Goal: Task Accomplishment & Management: Manage account settings

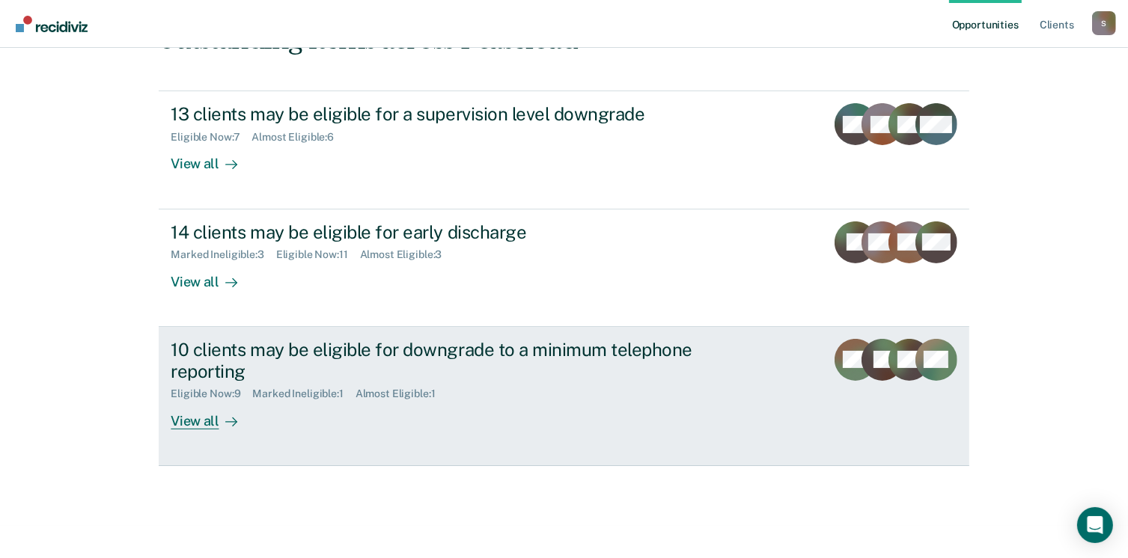
scroll to position [412, 0]
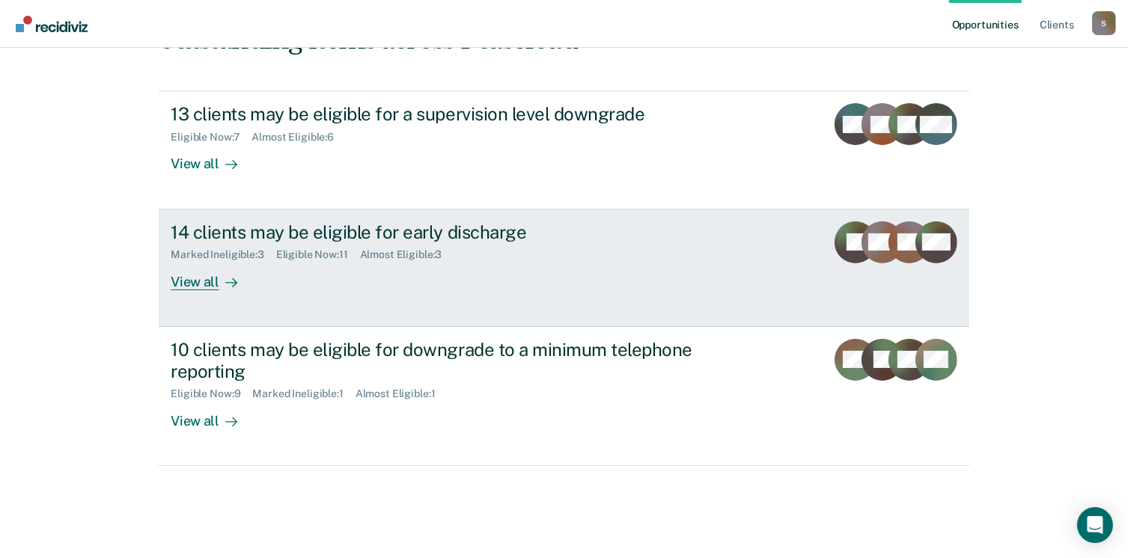
click at [186, 261] on div "View all" at bounding box center [213, 275] width 84 height 29
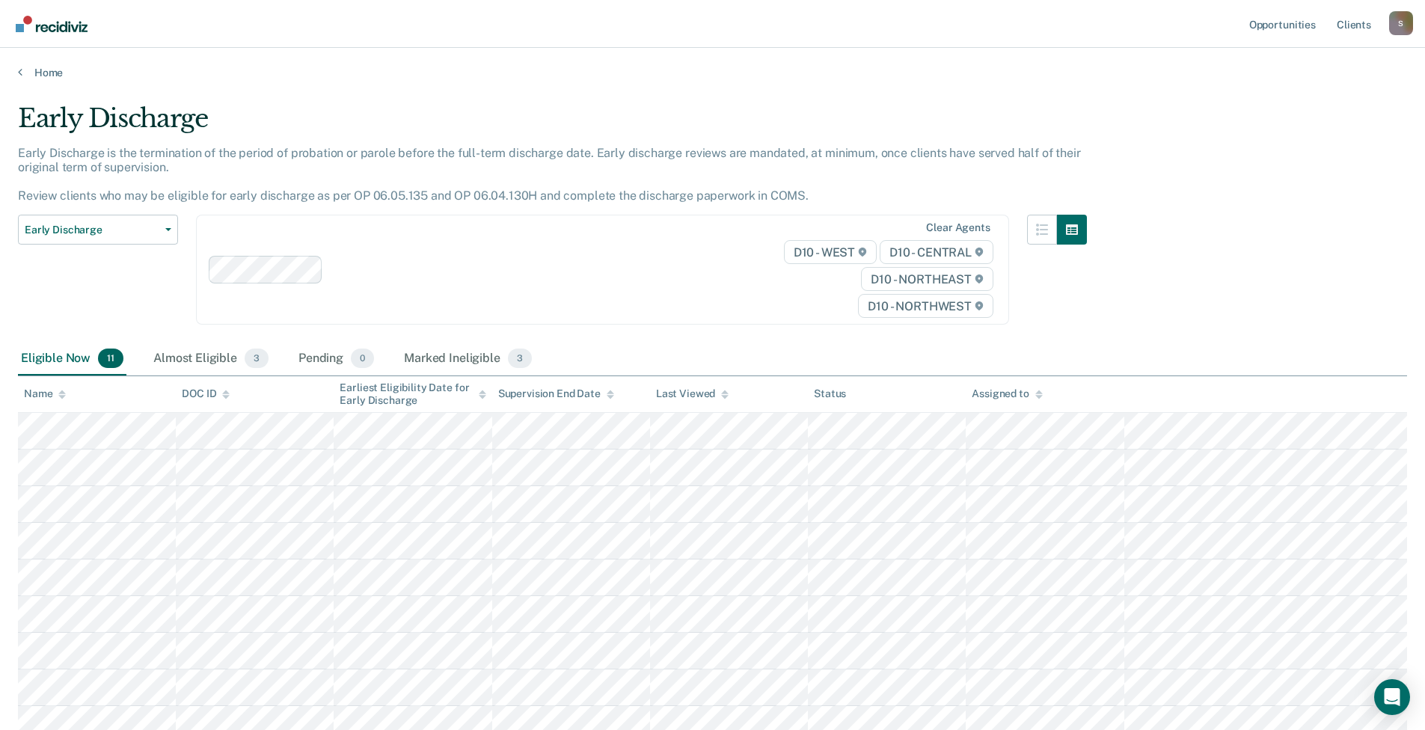
click at [16, 79] on div "Home" at bounding box center [712, 63] width 1425 height 31
click at [22, 78] on icon at bounding box center [20, 72] width 4 height 12
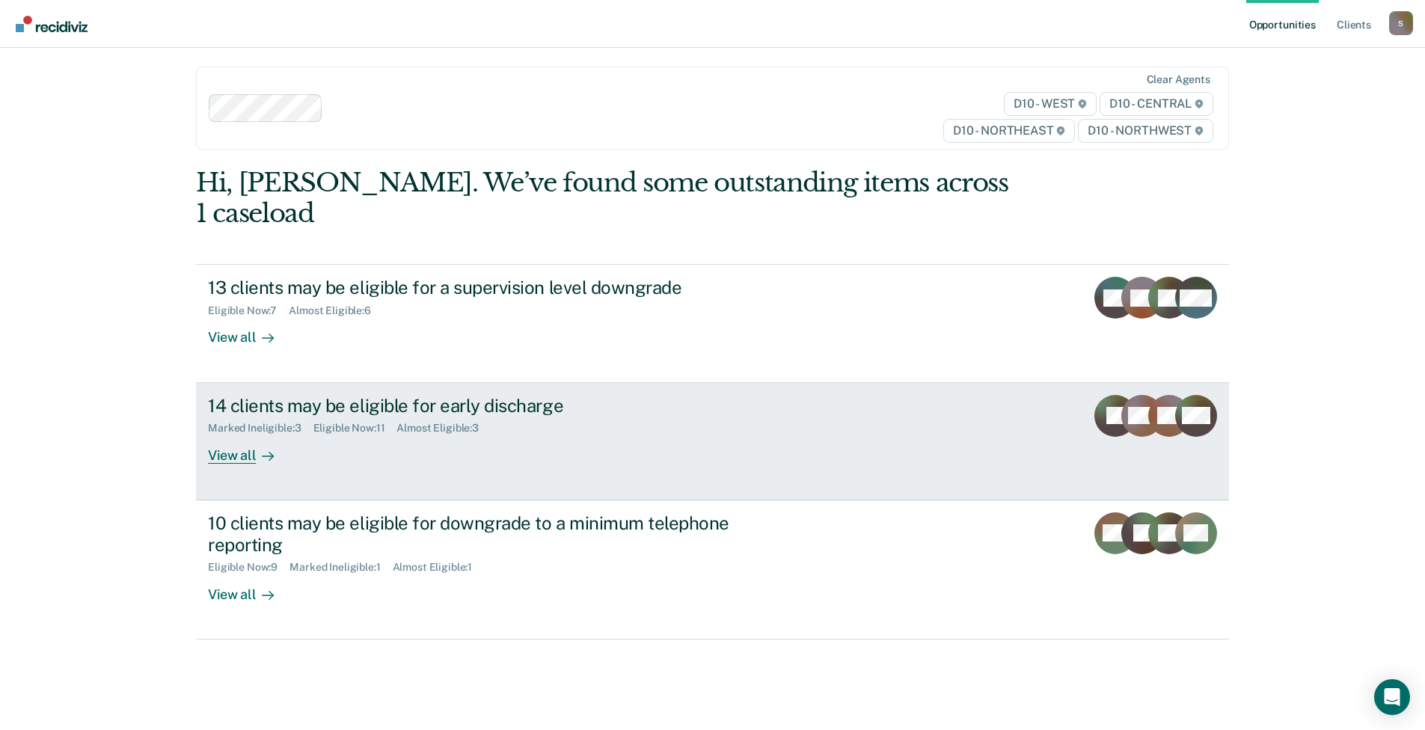
scroll to position [222, 0]
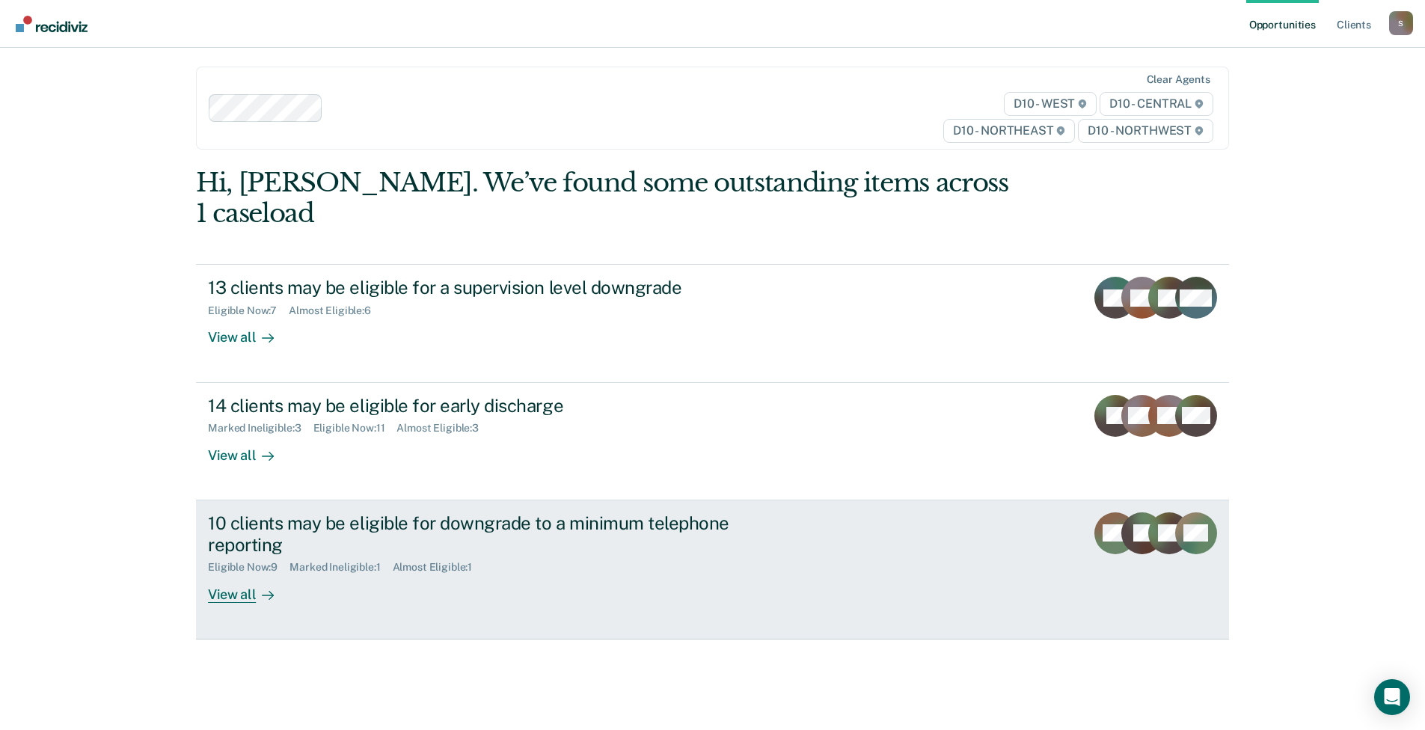
click at [305, 513] on div "10 clients may be eligible for downgrade to a minimum telephone reporting" at bounding box center [470, 534] width 525 height 43
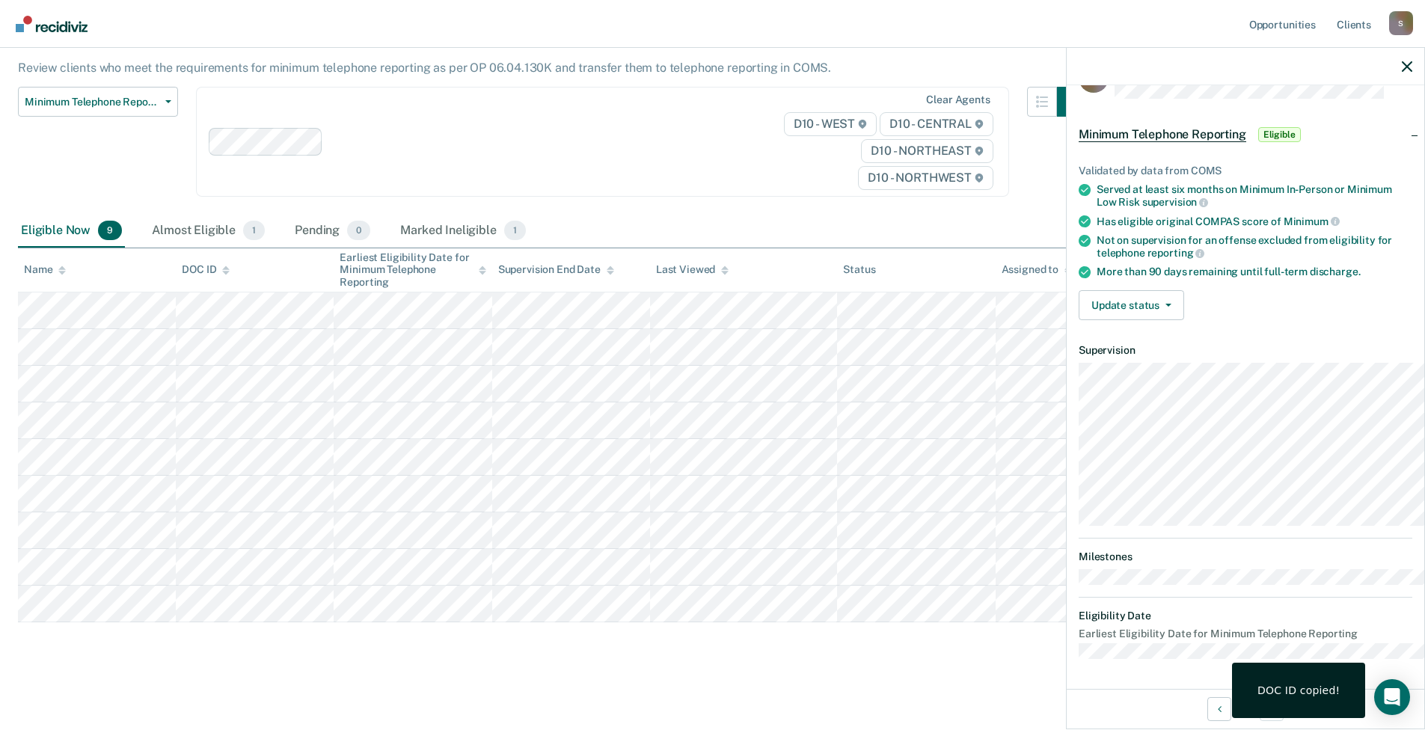
scroll to position [301, 0]
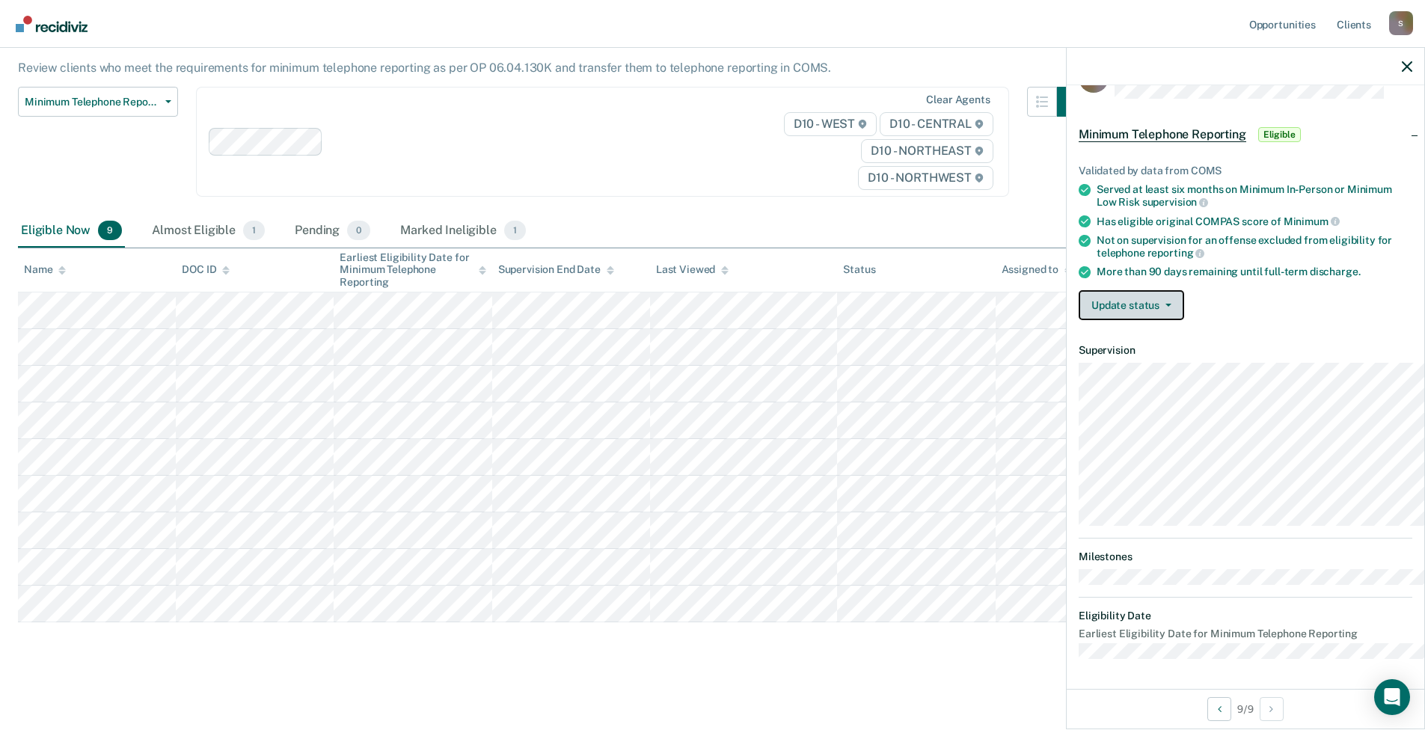
drag, startPoint x: 1075, startPoint y: 268, endPoint x: 1086, endPoint y: 269, distance: 11.2
click at [1079, 290] on button "Update status" at bounding box center [1131, 305] width 105 height 30
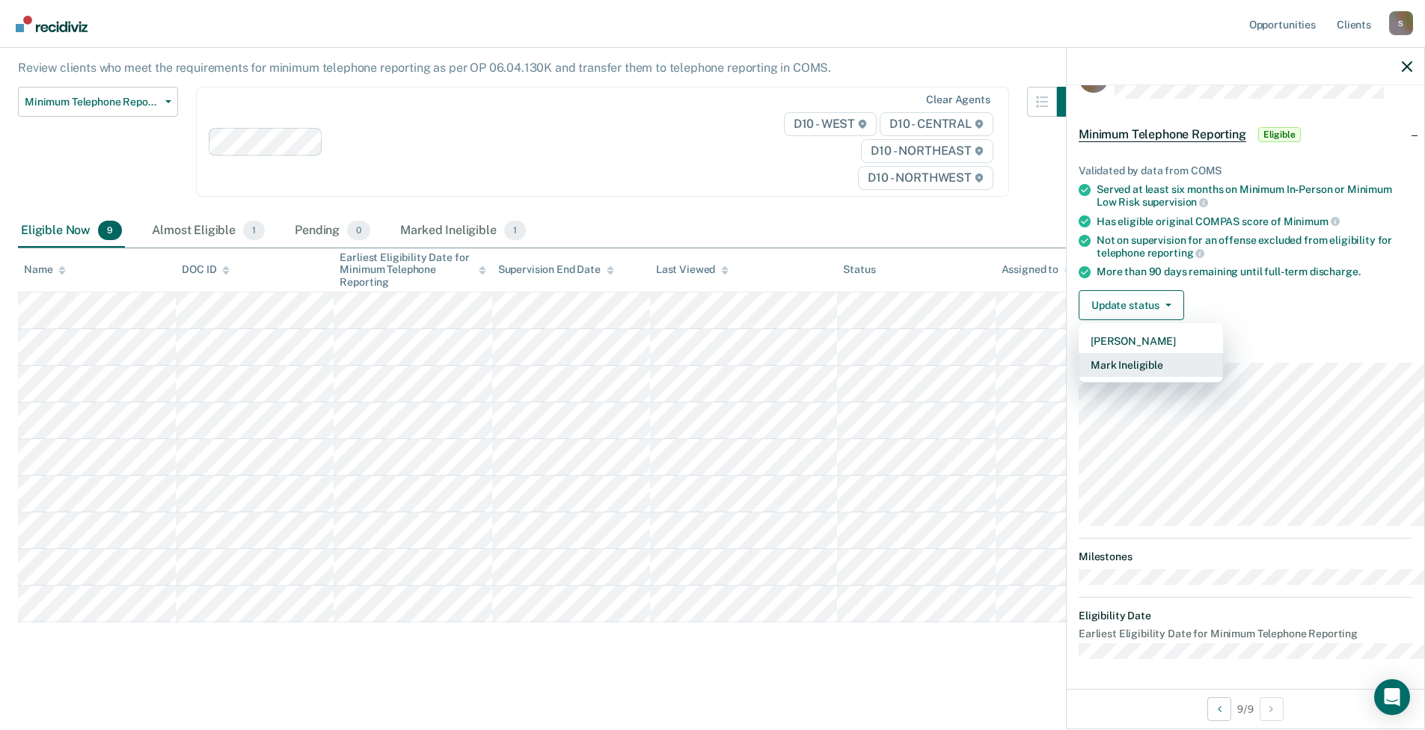
click at [1087, 353] on button "Mark Ineligible" at bounding box center [1151, 365] width 144 height 24
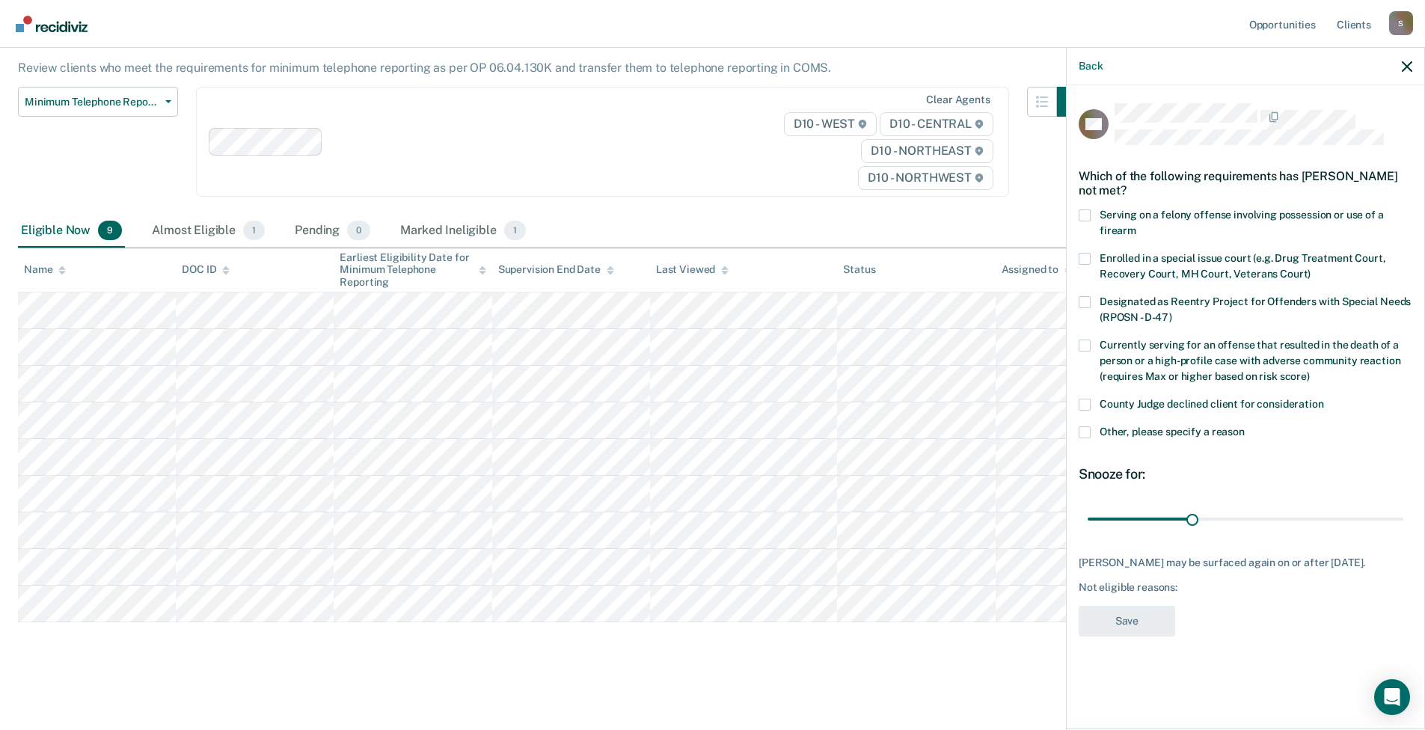
click at [1079, 399] on span at bounding box center [1085, 405] width 12 height 12
click at [1138, 399] on input "County Judge declined client for consideration" at bounding box center [1324, 399] width 0 height 0
click at [1079, 422] on div "County Judge declined client for consideration" at bounding box center [1246, 413] width 334 height 28
click at [1079, 427] on label "Other, please specify a reason" at bounding box center [1246, 434] width 334 height 16
click at [1138, 426] on input "Other, please specify a reason" at bounding box center [1245, 426] width 0 height 0
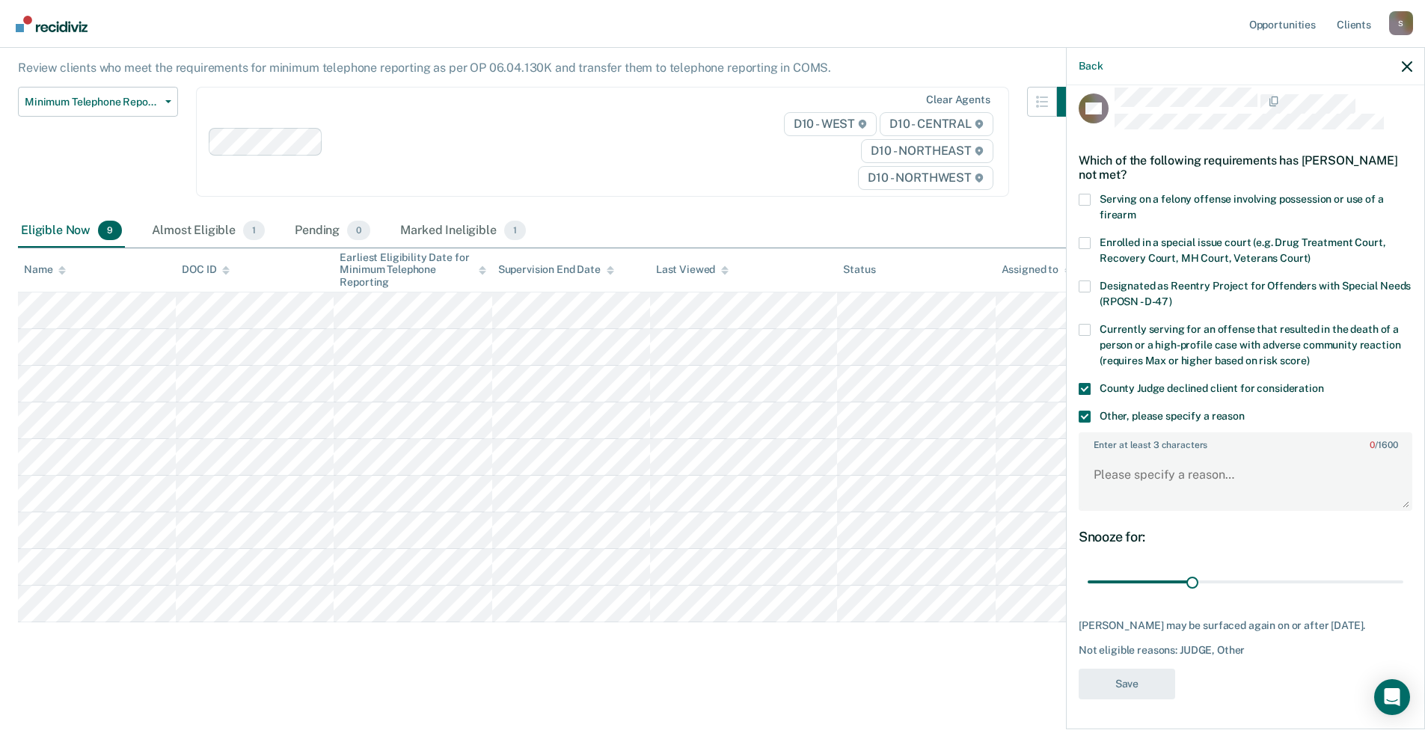
scroll to position [167, 0]
click at [1080, 454] on textarea "Enter at least 3 characters 0 / 1600" at bounding box center [1245, 481] width 331 height 55
click at [1138, 454] on textarea "Not eligible per conditions of probation under Judge" at bounding box center [1245, 481] width 331 height 55
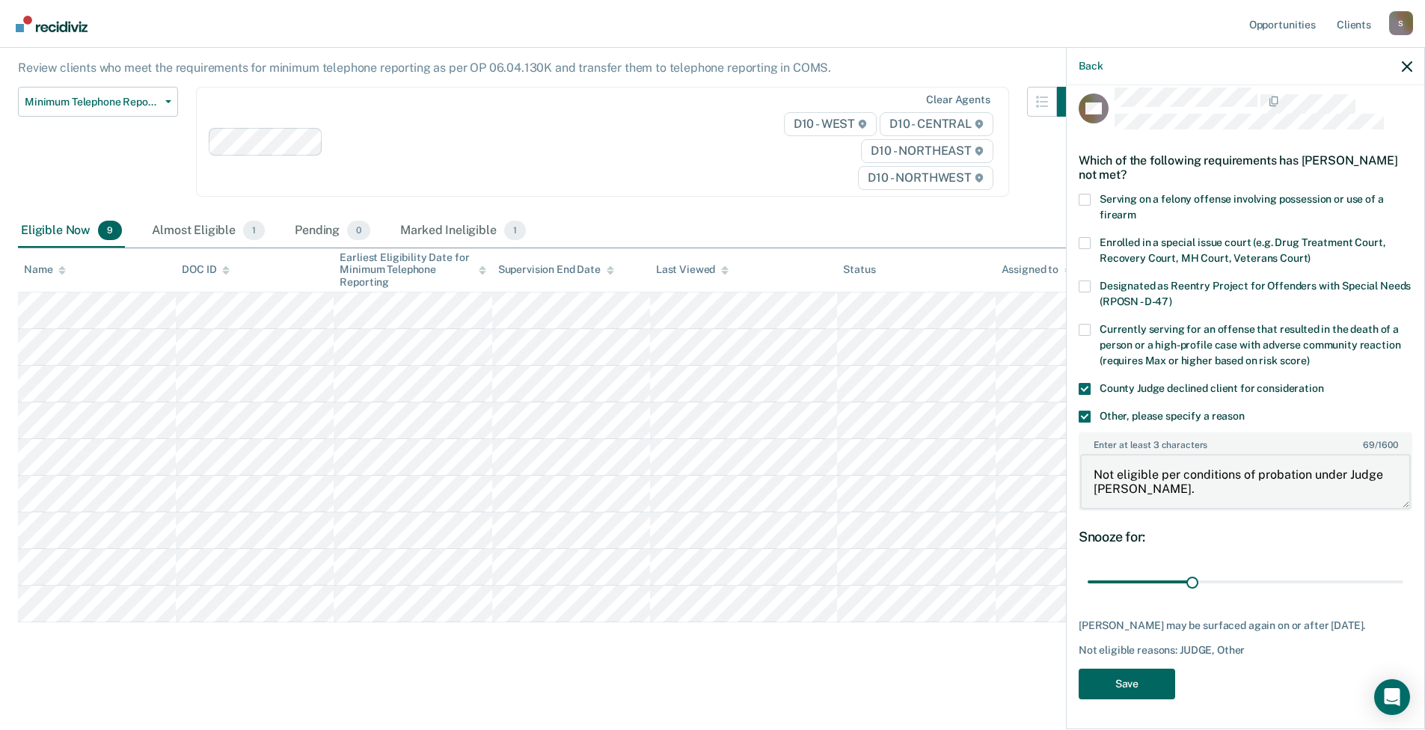
type textarea "Not eligible per conditions of probation under Judge [PERSON_NAME]."
click at [1079, 557] on button "Save" at bounding box center [1127, 684] width 97 height 31
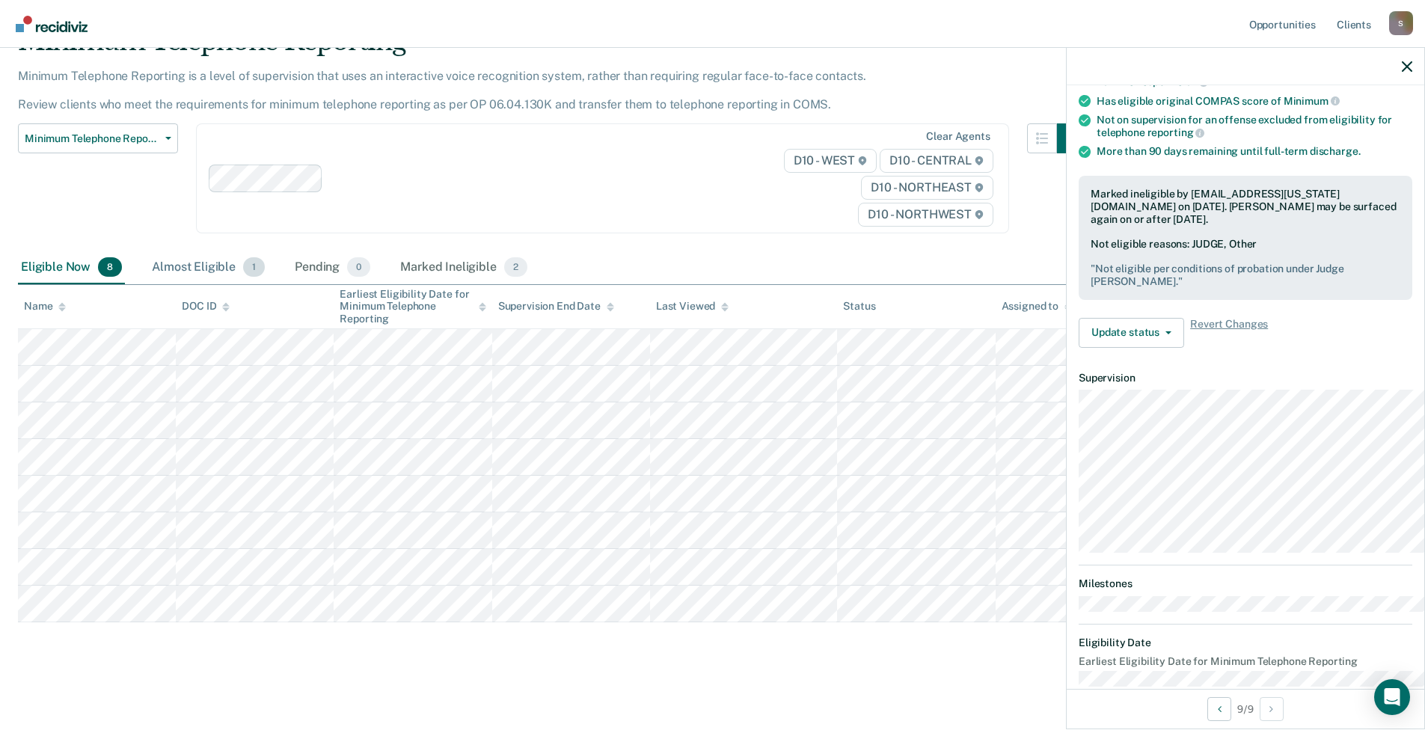
click at [233, 251] on div "Almost Eligible 1" at bounding box center [208, 267] width 119 height 33
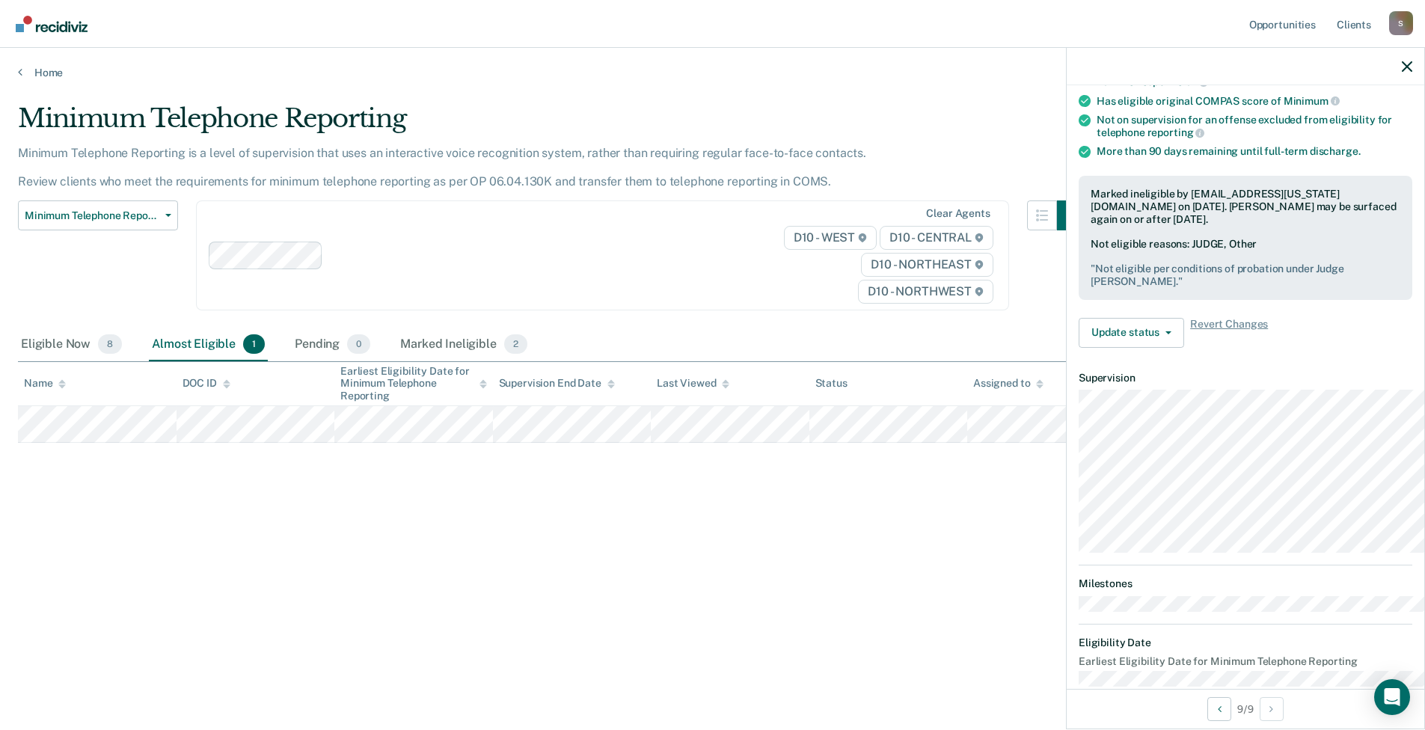
scroll to position [0, 0]
click at [22, 78] on icon at bounding box center [20, 72] width 4 height 12
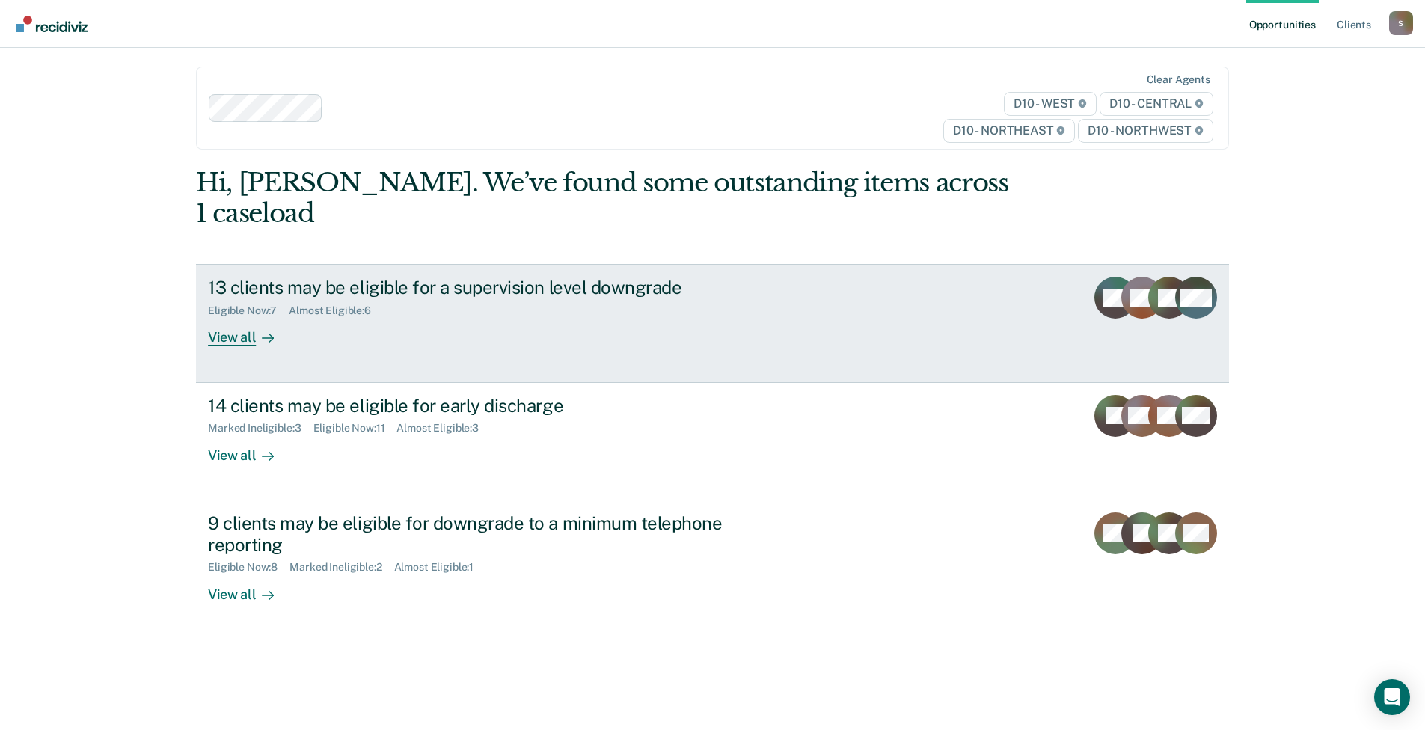
scroll to position [222, 0]
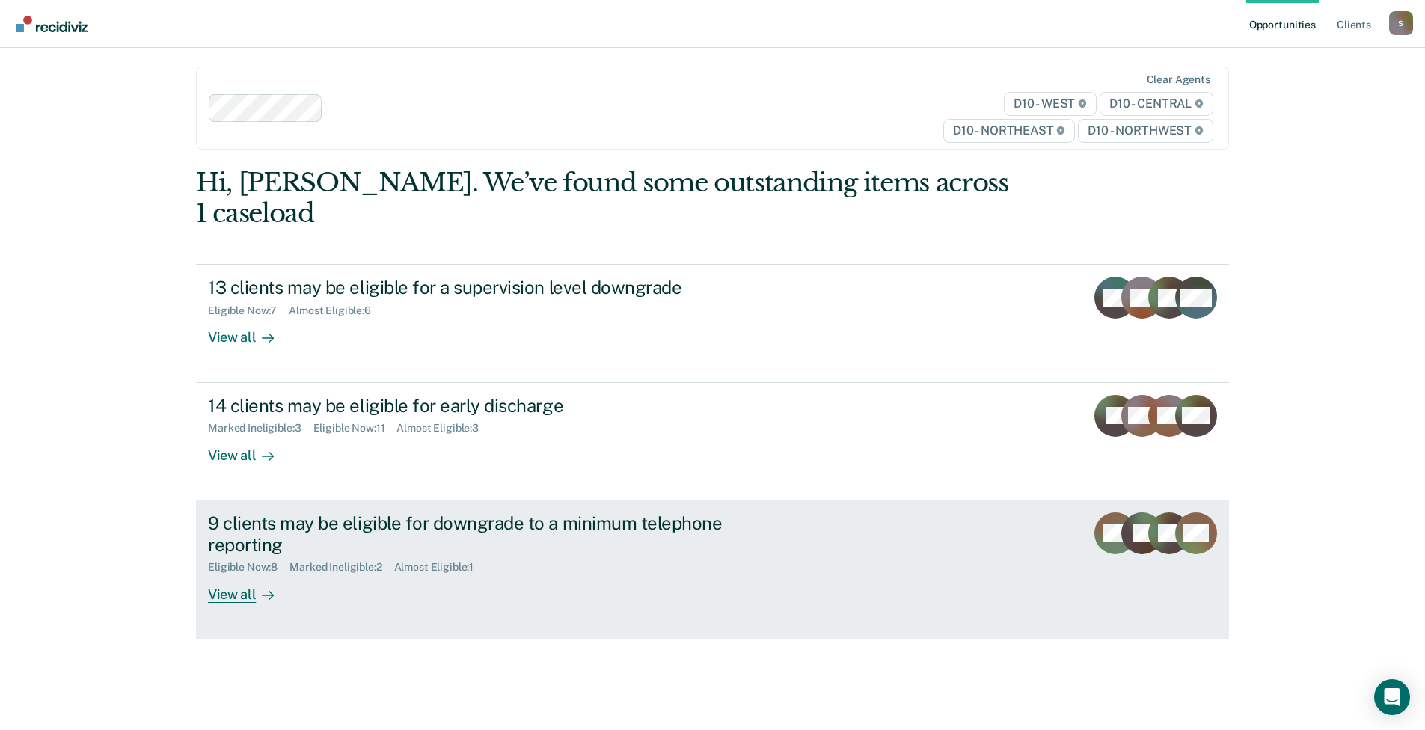
click at [381, 557] on div "Marked Ineligible : 2" at bounding box center [342, 567] width 104 height 13
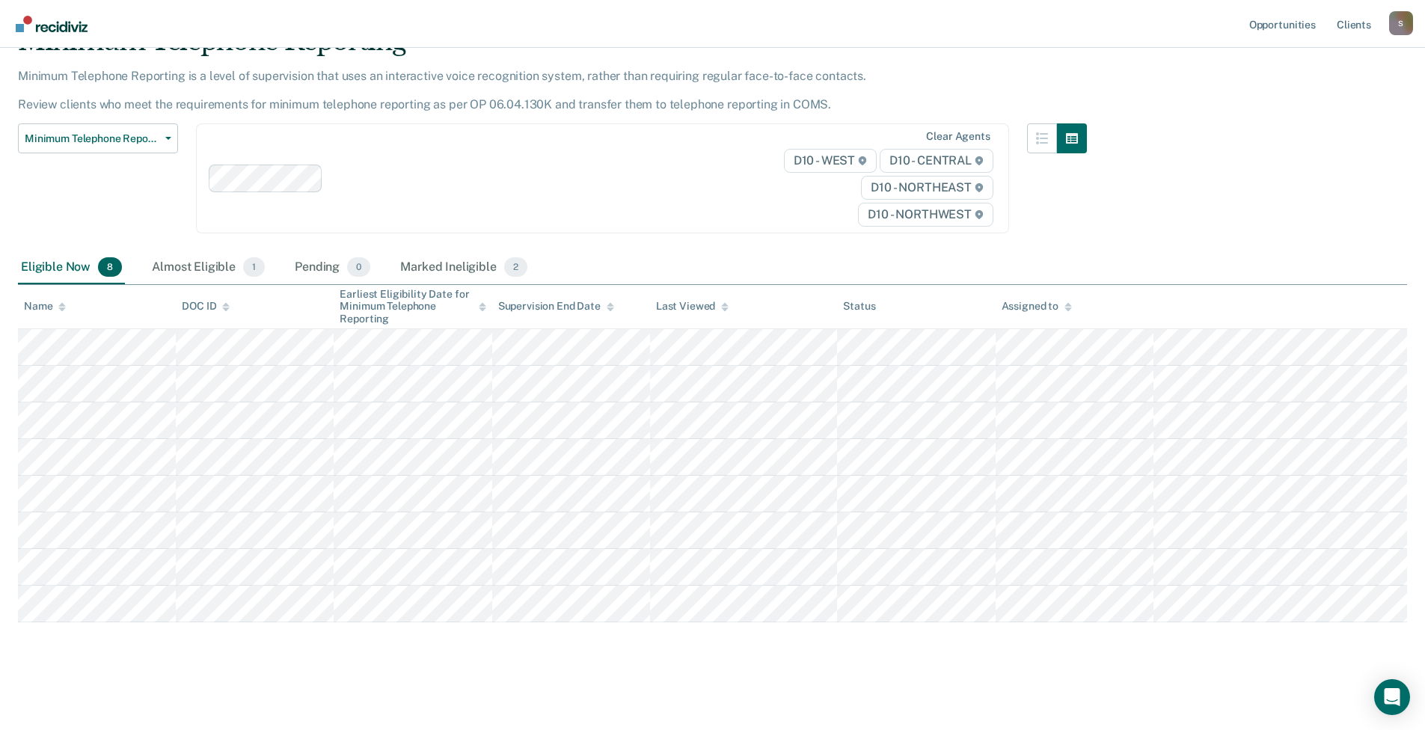
scroll to position [111, 0]
click at [530, 284] on div "Marked Ineligible 2" at bounding box center [463, 267] width 133 height 33
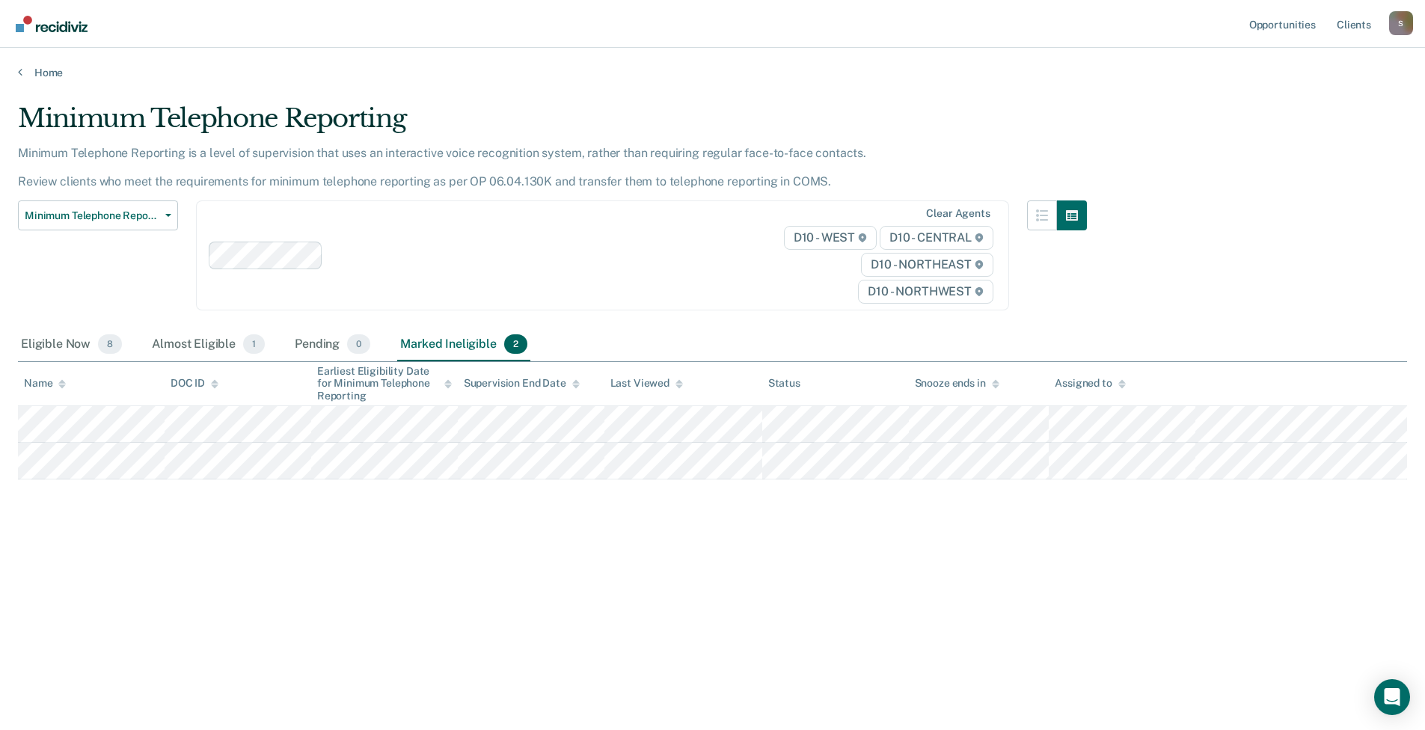
scroll to position [39, 0]
click at [771, 79] on main "Minimum Telephone Reporting Minimum Telephone Reporting is a level of supervisi…" at bounding box center [712, 402] width 1425 height 646
click at [26, 25] on img "Go to Recidiviz Home" at bounding box center [52, 24] width 72 height 16
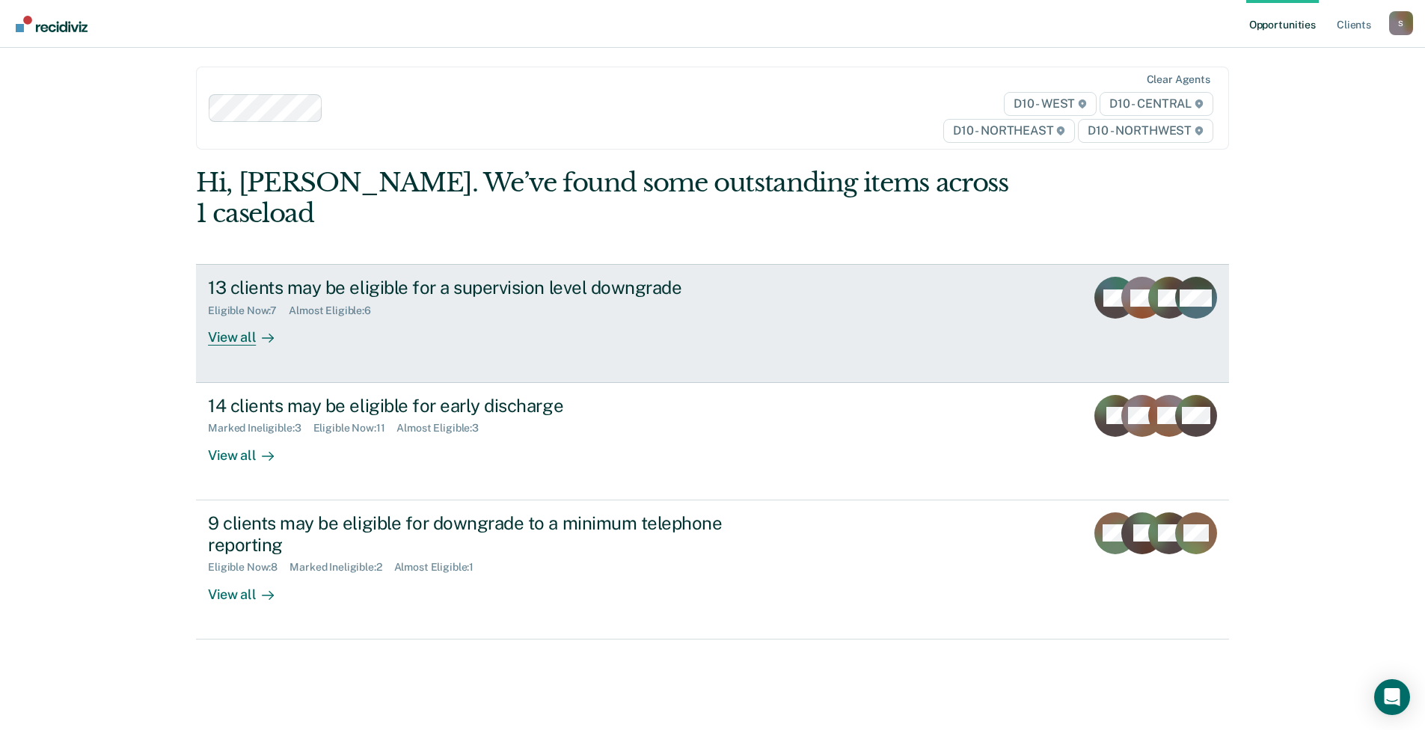
scroll to position [150, 0]
click at [242, 322] on div "View all" at bounding box center [250, 331] width 84 height 29
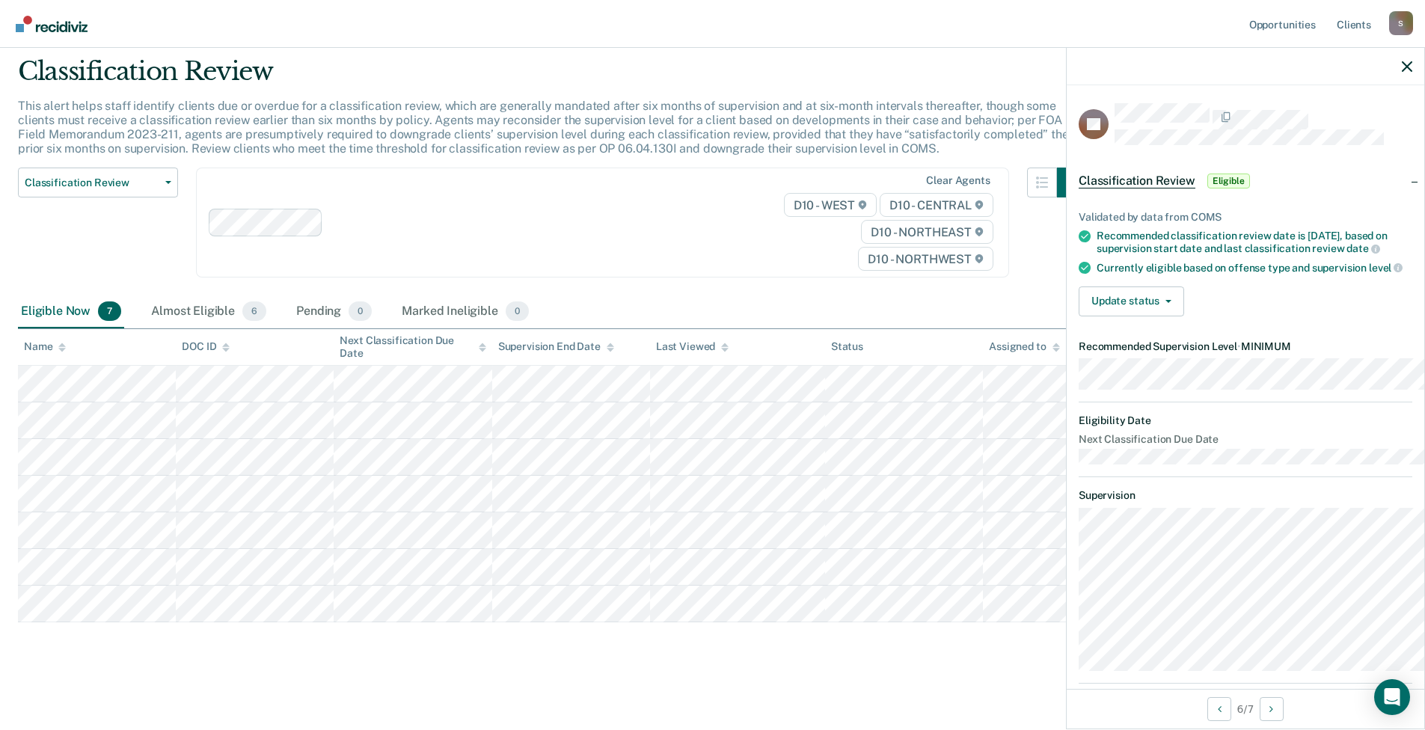
scroll to position [75, 0]
